Goal: Use online tool/utility: Utilize a website feature to perform a specific function

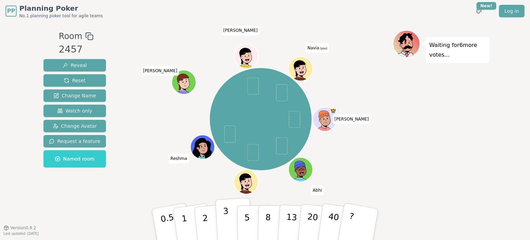
click at [225, 213] on p "3" at bounding box center [227, 225] width 8 height 38
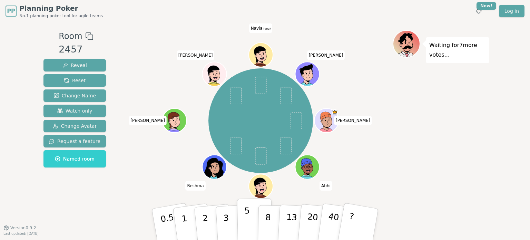
click at [247, 216] on p "5" at bounding box center [248, 224] width 6 height 37
click at [407, 119] on div "Waiting for 6 more votes..." at bounding box center [441, 125] width 97 height 190
click at [207, 221] on button "2" at bounding box center [213, 224] width 39 height 55
click at [388, 103] on div "[PERSON_NAME] Reshma [PERSON_NAME] [PERSON_NAME] (you) [PERSON_NAME]" at bounding box center [261, 120] width 264 height 157
click at [430, 163] on div "Waiting for 6 more votes..." at bounding box center [441, 125] width 97 height 190
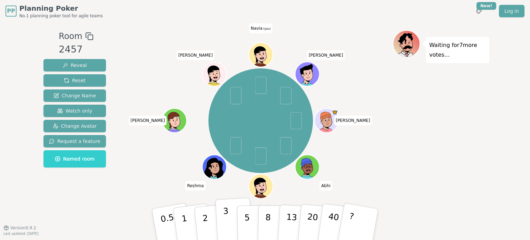
click at [227, 221] on p "3" at bounding box center [227, 225] width 8 height 38
click at [209, 223] on button "2" at bounding box center [213, 224] width 39 height 55
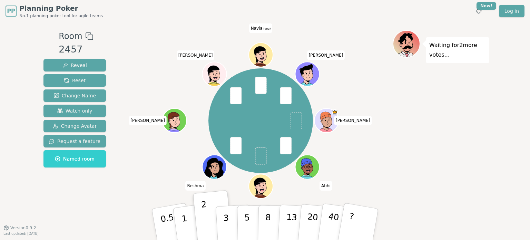
click at [407, 168] on div "Waiting for 2 more votes..." at bounding box center [441, 125] width 97 height 190
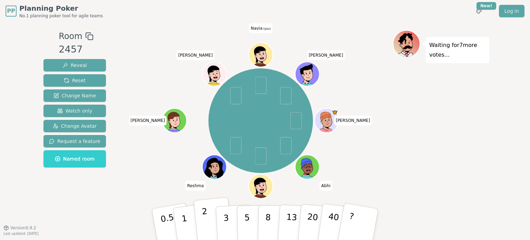
click at [204, 219] on p "2" at bounding box center [206, 226] width 9 height 38
